Goal: Task Accomplishment & Management: Use online tool/utility

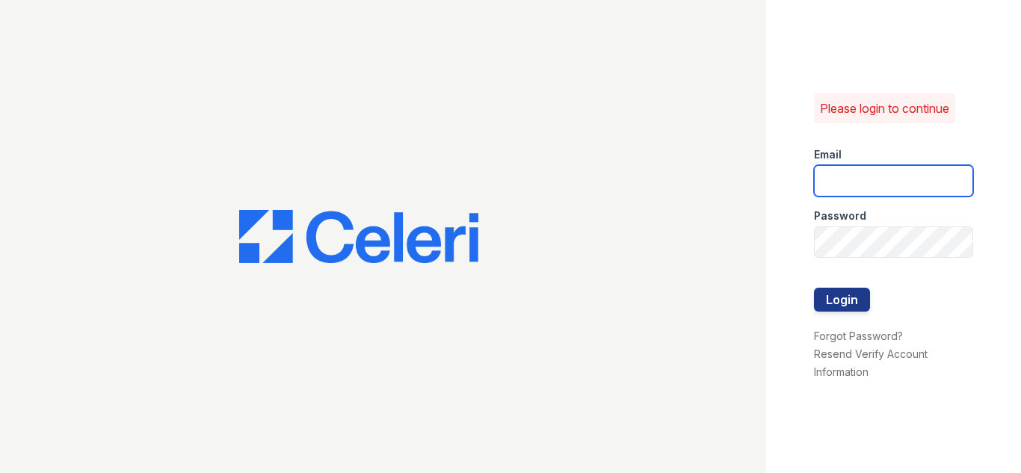
type input "[DOMAIN_NAME][EMAIL_ADDRESS][DOMAIN_NAME]"
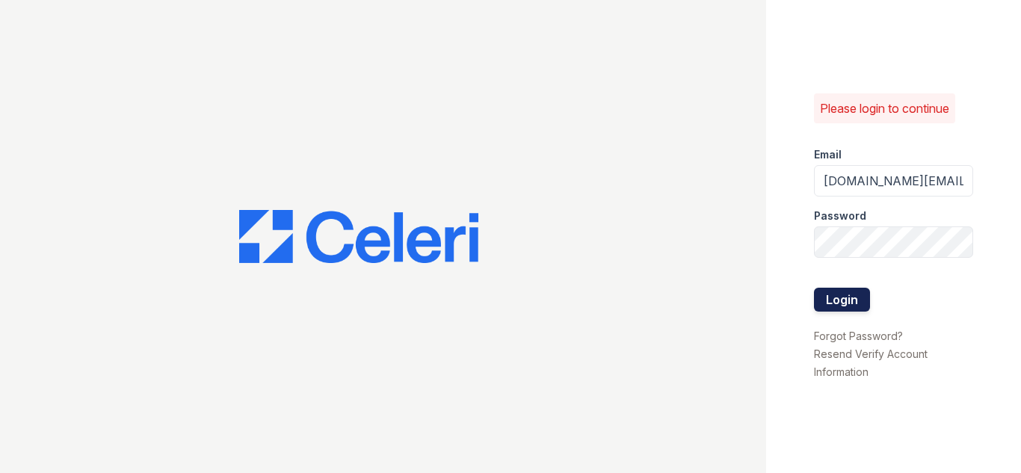
click at [854, 311] on form "Email [DOMAIN_NAME][EMAIL_ADDRESS][DOMAIN_NAME] Password Login" at bounding box center [894, 230] width 160 height 191
click at [857, 298] on button "Login" at bounding box center [842, 300] width 56 height 24
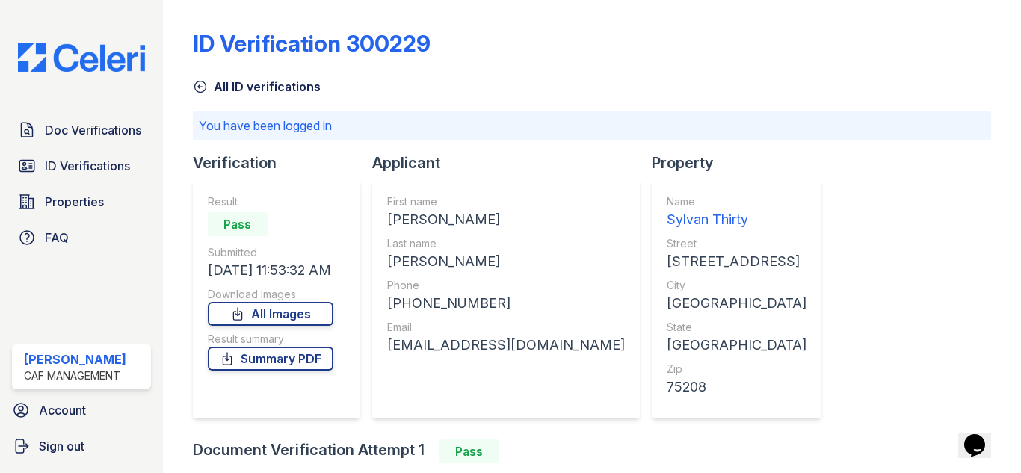
drag, startPoint x: 432, startPoint y: 261, endPoint x: 490, endPoint y: 263, distance: 57.6
click at [526, 265] on div "First name [PERSON_NAME] Last name [PERSON_NAME] Phone [PHONE_NUMBER] Email [EM…" at bounding box center [506, 298] width 268 height 239
copy div "[PERSON_NAME]"
drag, startPoint x: 485, startPoint y: 304, endPoint x: 396, endPoint y: 301, distance: 89.8
click at [396, 301] on div "[PHONE_NUMBER]" at bounding box center [506, 303] width 238 height 21
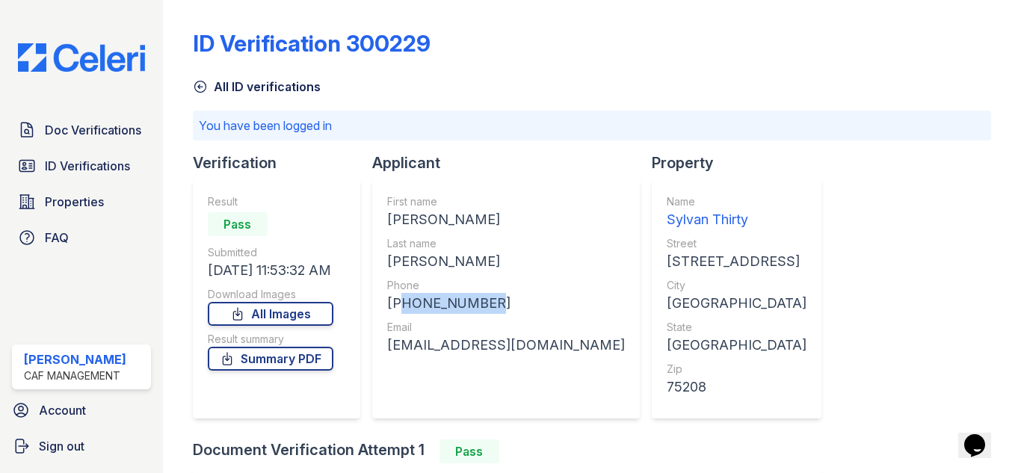
copy div "14696015848"
drag, startPoint x: 384, startPoint y: 347, endPoint x: 585, endPoint y: 349, distance: 201.2
click at [588, 350] on div "First name [PERSON_NAME] Last name [PERSON_NAME] Phone [PHONE_NUMBER] Email [EM…" at bounding box center [506, 298] width 268 height 239
copy div "[EMAIL_ADDRESS][DOMAIN_NAME]"
